Goal: Check status: Check status

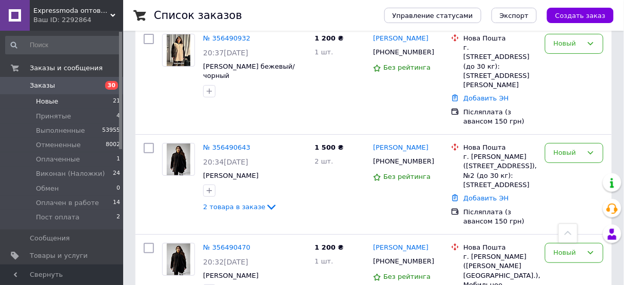
scroll to position [96, 0]
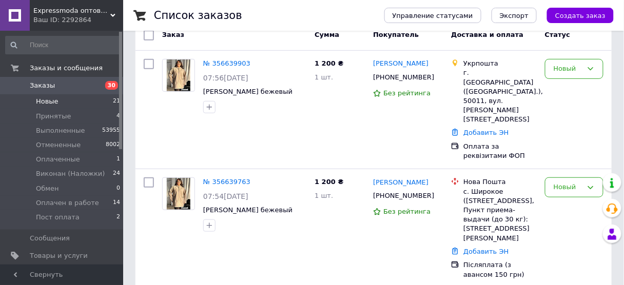
click at [46, 104] on span "Новые" at bounding box center [47, 101] width 23 height 9
click at [90, 87] on span "Заказы" at bounding box center [62, 85] width 65 height 9
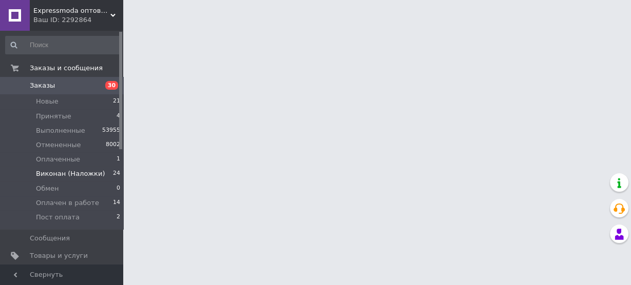
click at [87, 176] on span "Виконан (Наложки)" at bounding box center [70, 173] width 69 height 9
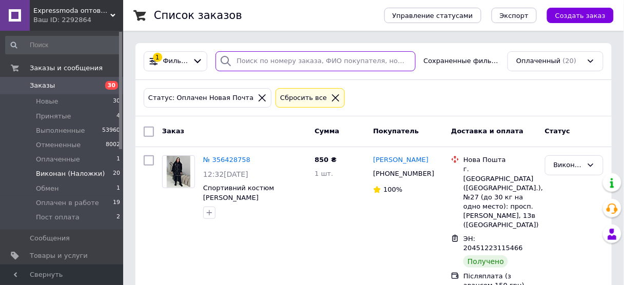
click at [269, 64] on input "search" at bounding box center [316, 61] width 200 height 20
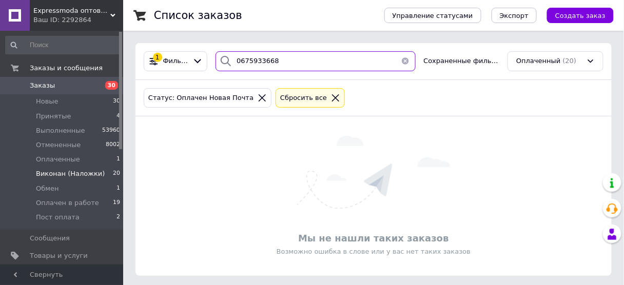
drag, startPoint x: 291, startPoint y: 60, endPoint x: 237, endPoint y: 61, distance: 54.9
click at [237, 61] on div "0675933668" at bounding box center [316, 61] width 200 height 20
type input "0675933668"
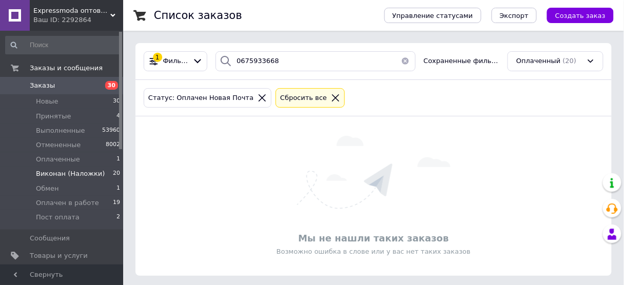
click at [80, 86] on span "Заказы" at bounding box center [62, 85] width 65 height 9
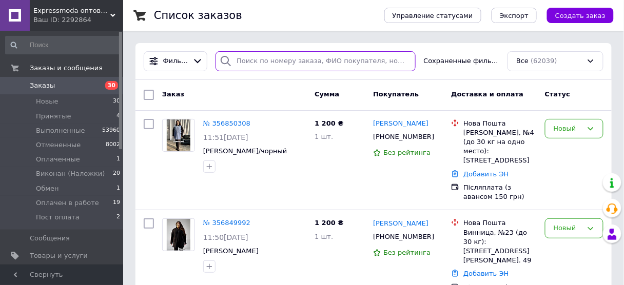
paste input "0675933668"
type input "0675933668"
